Goal: Use online tool/utility: Utilize a website feature to perform a specific function

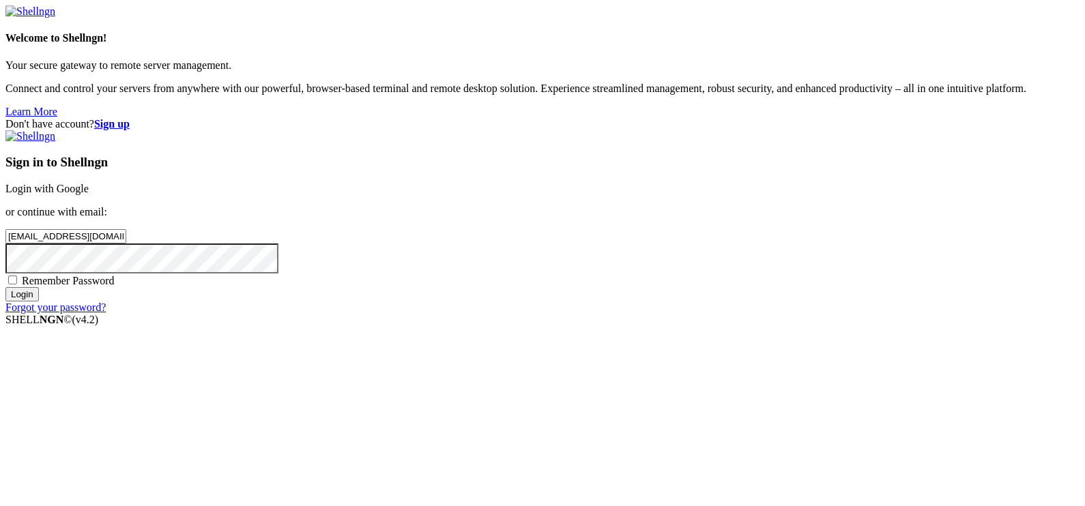
click at [39, 302] on input "Login" at bounding box center [21, 294] width 33 height 14
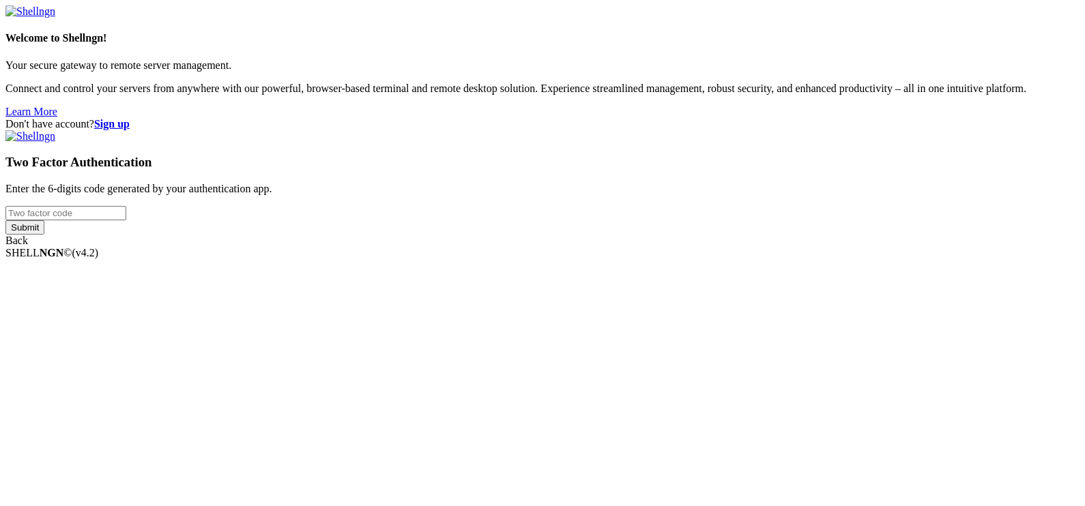
click at [126, 220] on input "number" at bounding box center [65, 213] width 121 height 14
type input "944629"
click at [44, 235] on input "Submit" at bounding box center [24, 227] width 39 height 14
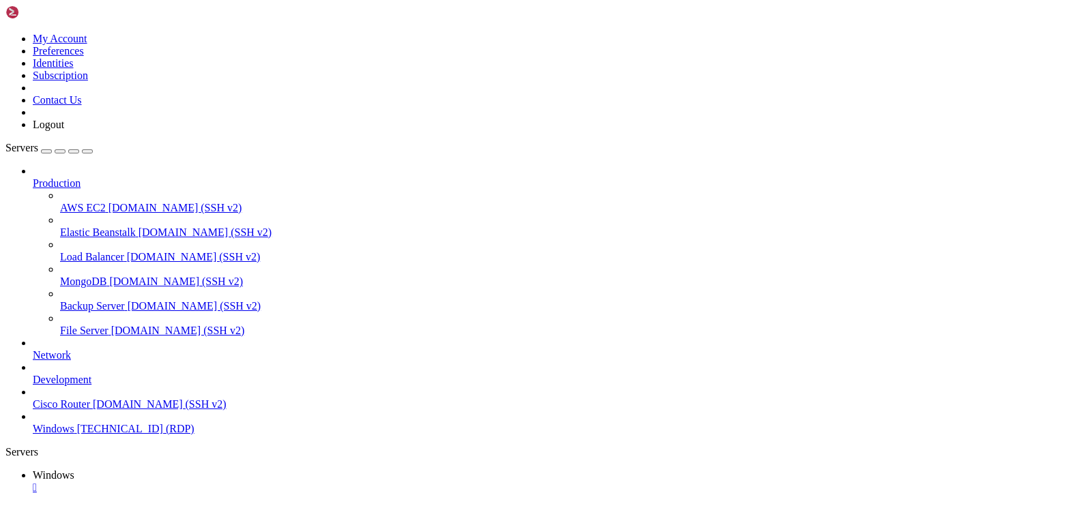
click at [87, 151] on icon "button" at bounding box center [87, 151] width 0 height 0
drag, startPoint x: 875, startPoint y: 613, endPoint x: 887, endPoint y: 630, distance: 21.0
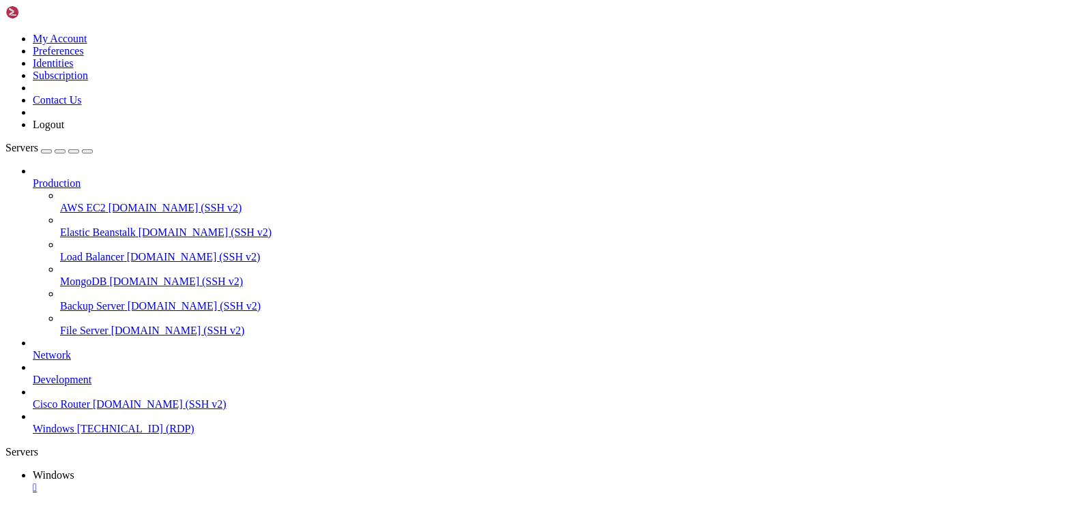
drag, startPoint x: 688, startPoint y: 978, endPoint x: 392, endPoint y: 684, distance: 416.9
drag, startPoint x: 654, startPoint y: 738, endPoint x: 464, endPoint y: 961, distance: 293.3
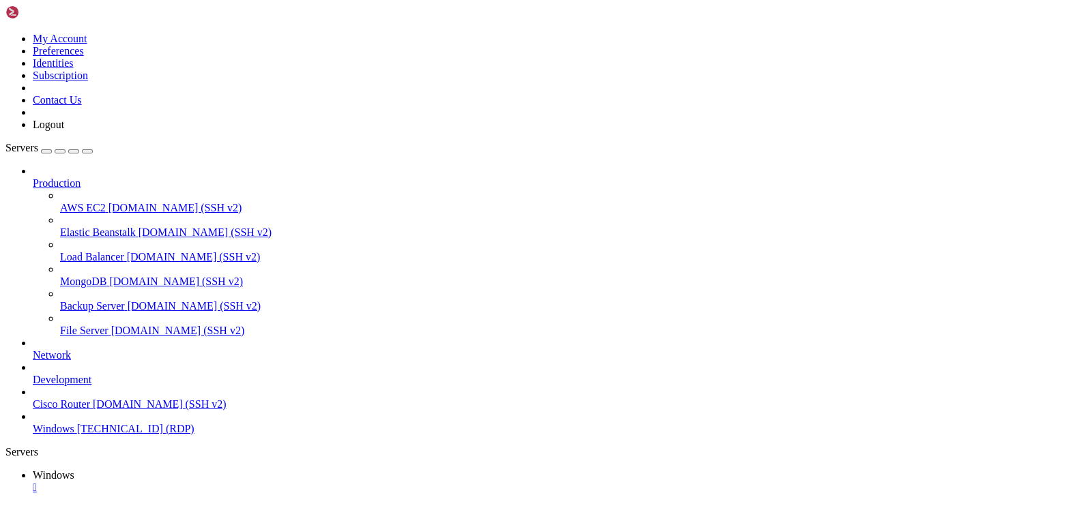
drag, startPoint x: 725, startPoint y: 983, endPoint x: 276, endPoint y: 990, distance: 449.1
drag, startPoint x: 917, startPoint y: 616, endPoint x: 774, endPoint y: 610, distance: 142.7
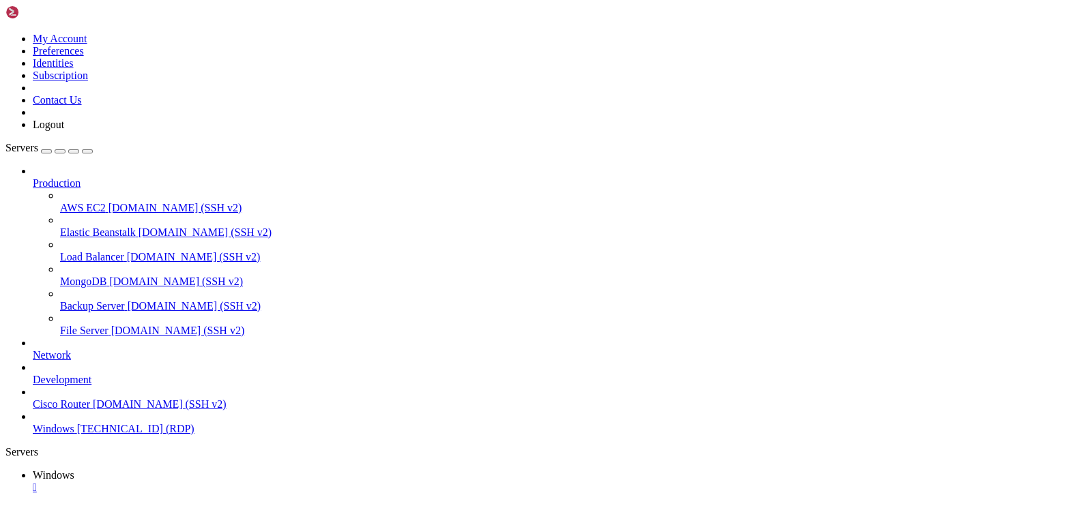
drag, startPoint x: 104, startPoint y: 613, endPoint x: 753, endPoint y: 620, distance: 649.0
